Goal: Check status: Check status

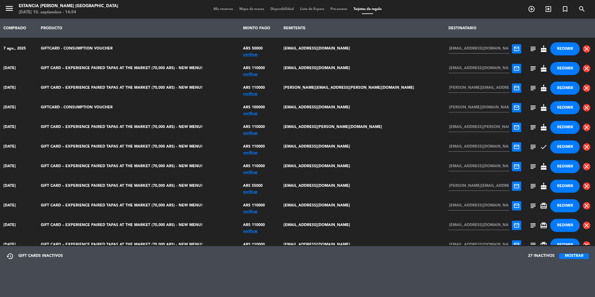
scroll to position [187, 0]
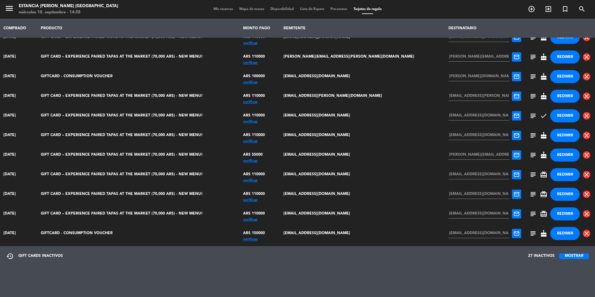
click at [319, 175] on span "subject" at bounding box center [533, 174] width 7 height 7
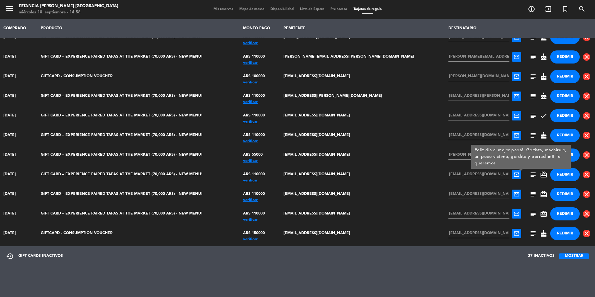
click at [319, 183] on td "subject Feliz día al mejor papá!! Golfista, machirulo, un poco víctima, gordito…" at bounding box center [560, 175] width 70 height 20
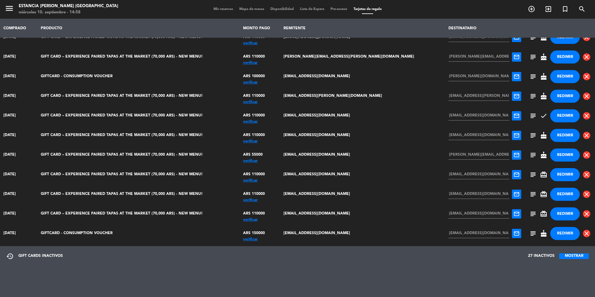
click at [319, 156] on span "subject" at bounding box center [533, 154] width 7 height 7
click at [319, 136] on span "subject" at bounding box center [533, 135] width 7 height 7
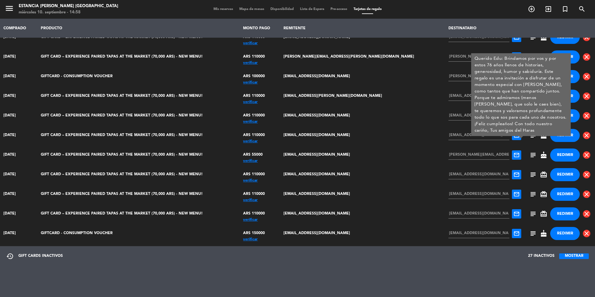
click at [319, 136] on span "subject" at bounding box center [533, 135] width 7 height 7
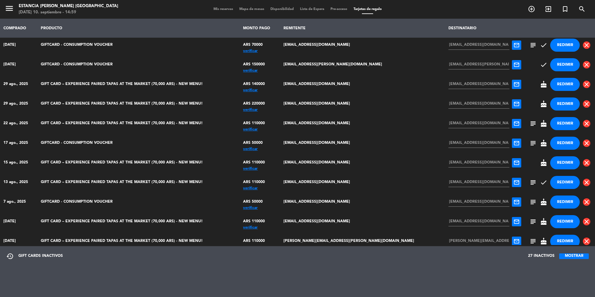
scroll to position [0, 0]
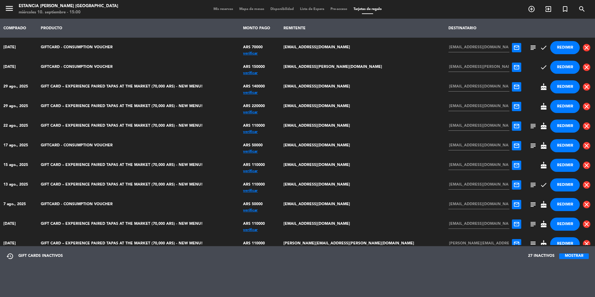
click at [277, 112] on div "verificar" at bounding box center [260, 112] width 34 height 0
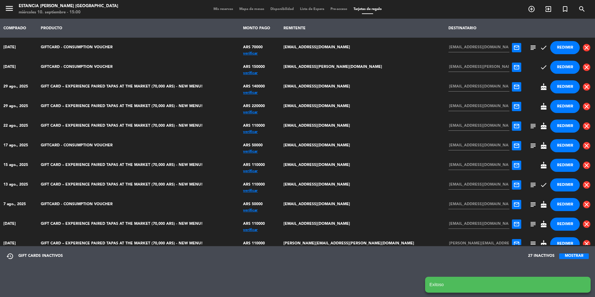
click at [319, 268] on notyf-toast "Exitoso" at bounding box center [508, 285] width 166 height 16
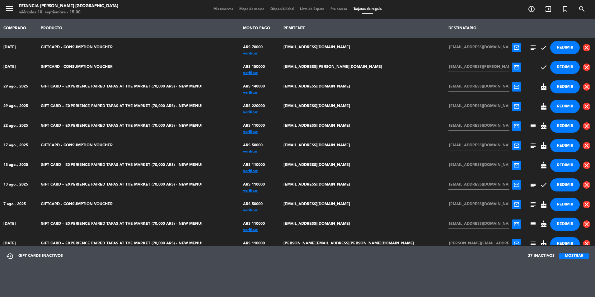
click at [319, 106] on span "subject" at bounding box center [533, 106] width 7 height 7
drag, startPoint x: 4, startPoint y: 184, endPoint x: 33, endPoint y: 189, distance: 29.7
click at [33, 189] on td "13 ago., 2025" at bounding box center [18, 185] width 37 height 20
drag, startPoint x: 33, startPoint y: 189, endPoint x: 0, endPoint y: 167, distance: 39.2
click at [0, 167] on td "15 ago., 2025" at bounding box center [18, 165] width 37 height 20
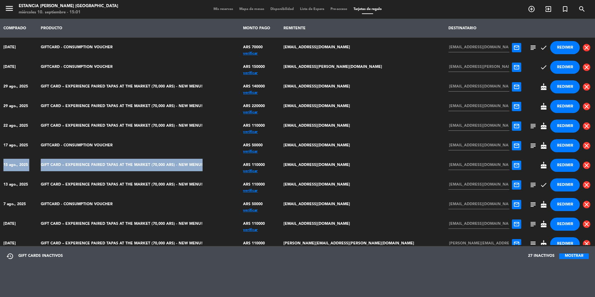
drag, startPoint x: 2, startPoint y: 165, endPoint x: 254, endPoint y: 172, distance: 252.6
click at [254, 172] on tr "[DATE] GIFT CARD – EXPERIENCE PAIRED TAPAS AT THE MARKET (70,000 ARS) - NEW MEN…" at bounding box center [297, 165] width 595 height 20
drag, startPoint x: 202, startPoint y: 163, endPoint x: 182, endPoint y: 167, distance: 20.6
click at [182, 167] on td "GIFT CARD – EXPERIENCE PAIRED TAPAS AT THE MARKET (70,000 ARS) - NEW MENU!" at bounding box center [138, 165] width 203 height 20
drag, startPoint x: 4, startPoint y: 165, endPoint x: 218, endPoint y: 166, distance: 213.6
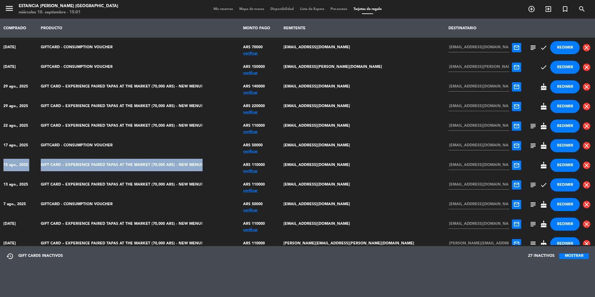
click at [218, 166] on tr "[DATE] GIFT CARD – EXPERIENCE PAIRED TAPAS AT THE MARKET (70,000 ARS) - NEW MEN…" at bounding box center [297, 165] width 595 height 20
